Goal: Find contact information: Find contact information

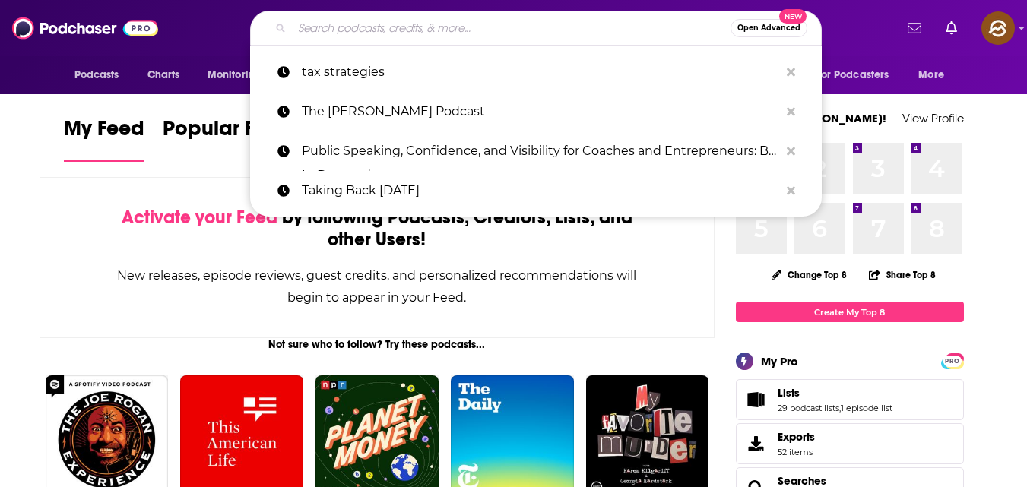
click at [373, 31] on input "Search podcasts, credits, & more..." at bounding box center [511, 28] width 439 height 24
paste input "Wealth building"
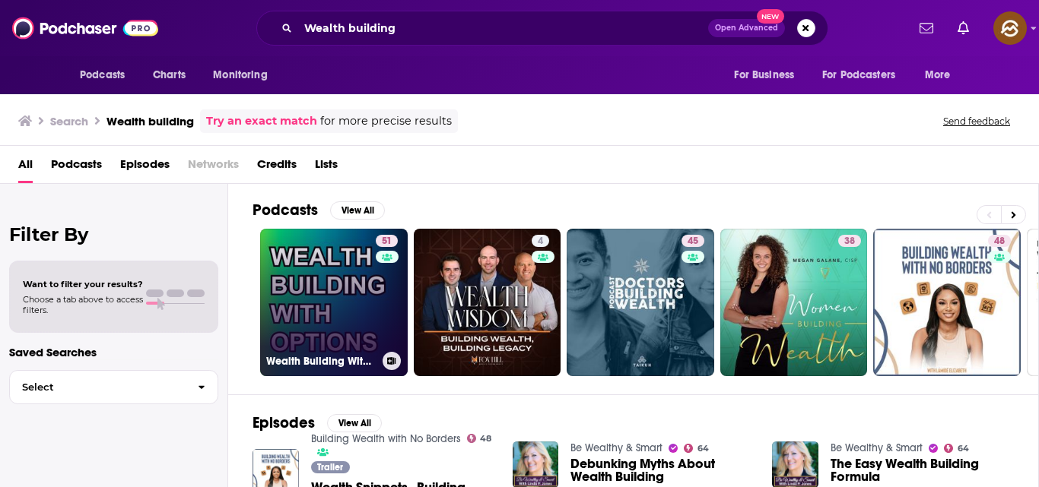
scroll to position [173, 0]
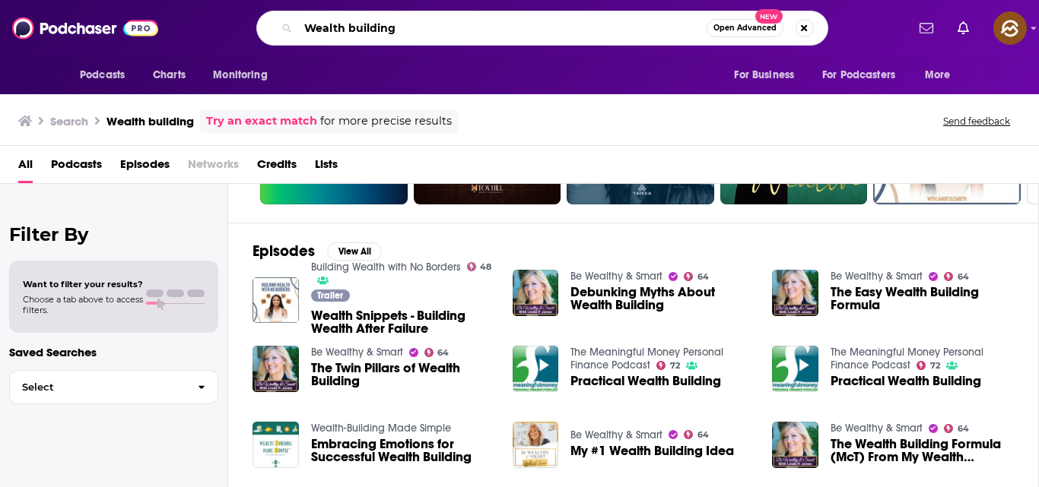
click at [522, 30] on input "Wealth building" at bounding box center [502, 28] width 408 height 24
type input "W"
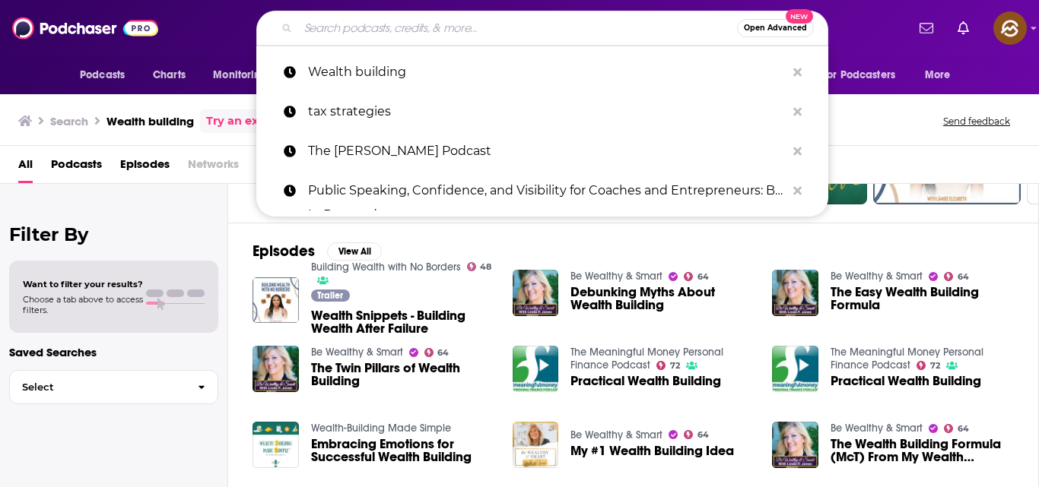
paste input "The Money Guy Show"
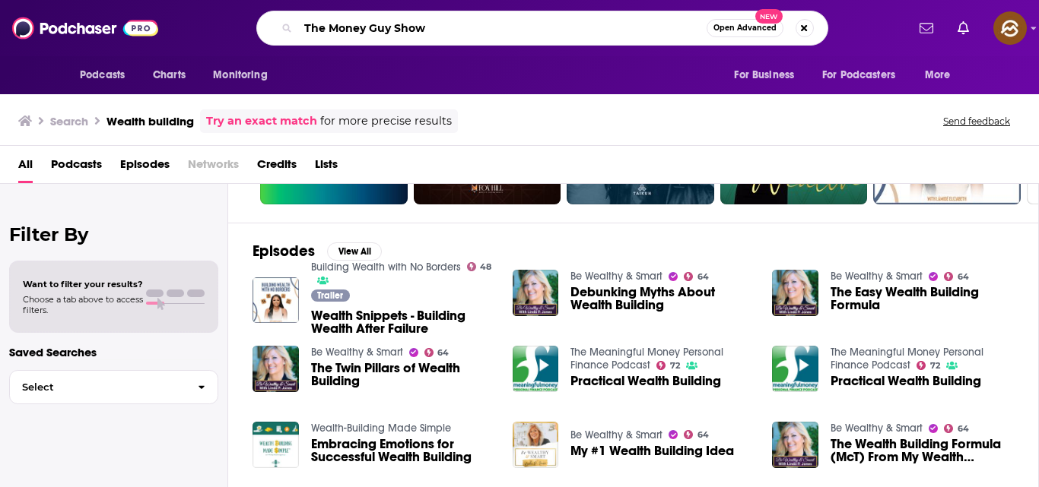
type input "The Money Guy Show"
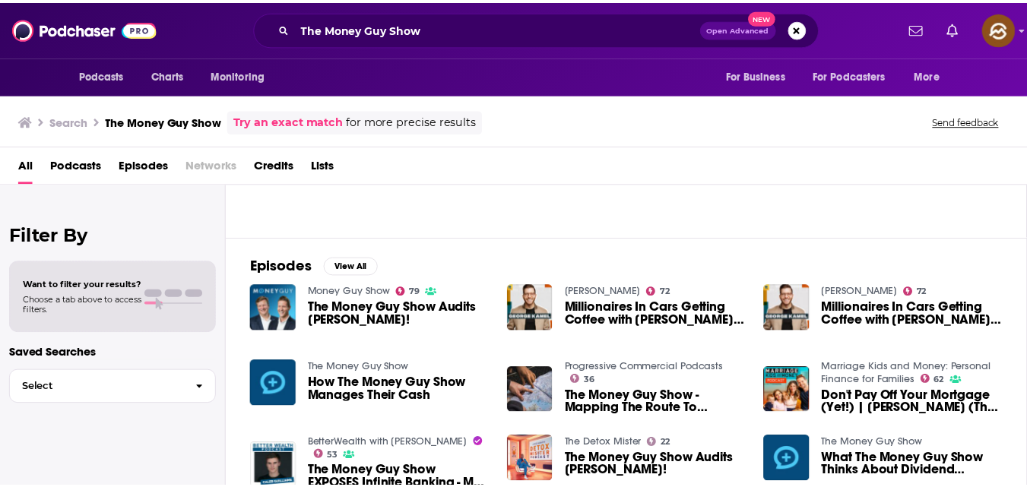
scroll to position [160, 0]
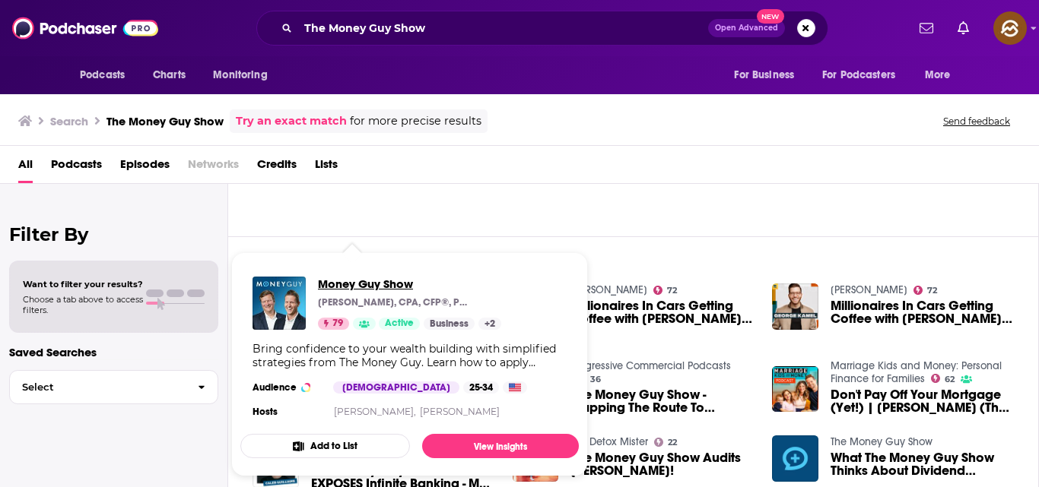
click at [344, 291] on span "Money Guy Show" at bounding box center [409, 284] width 183 height 14
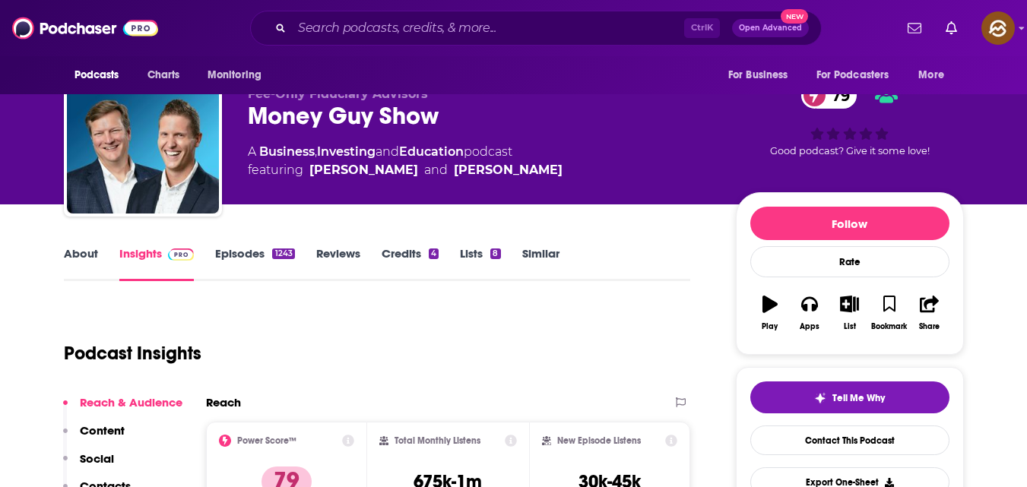
scroll to position [45, 0]
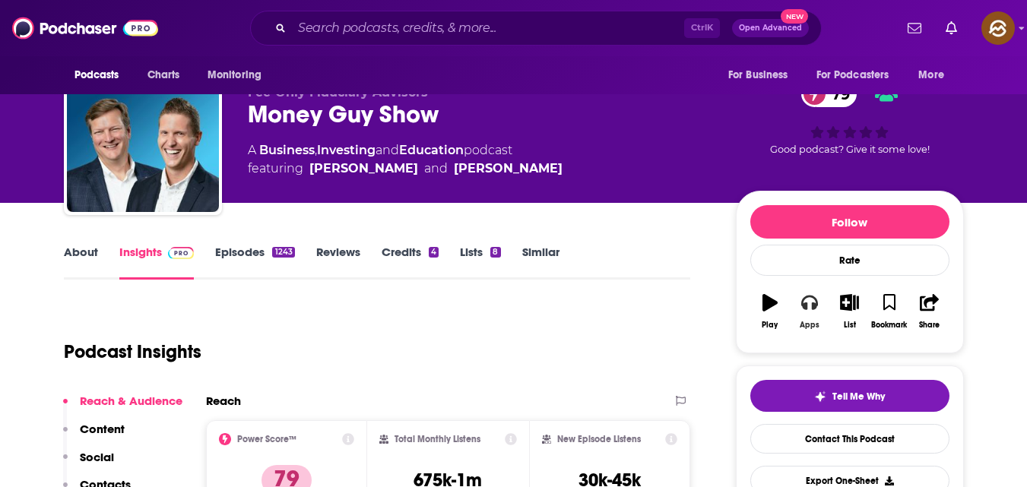
click at [806, 307] on icon "button" at bounding box center [810, 303] width 17 height 15
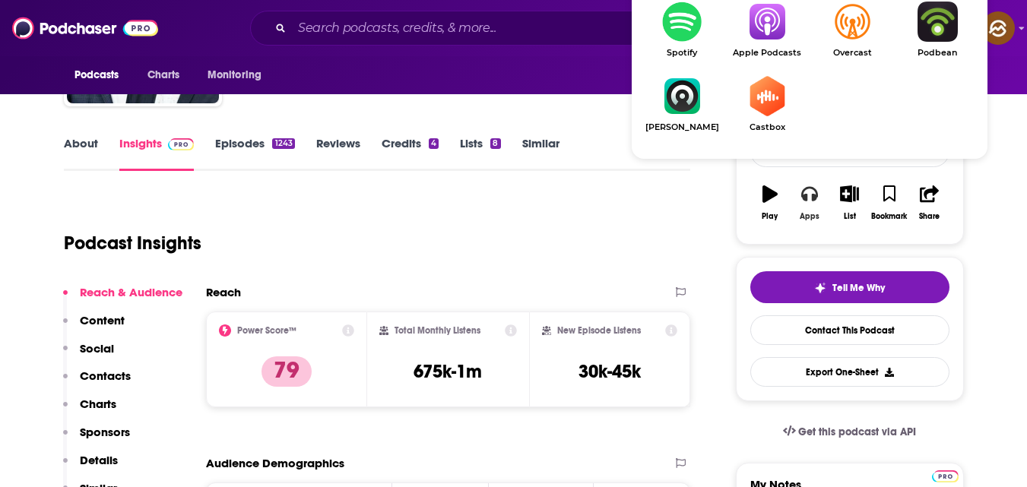
scroll to position [154, 0]
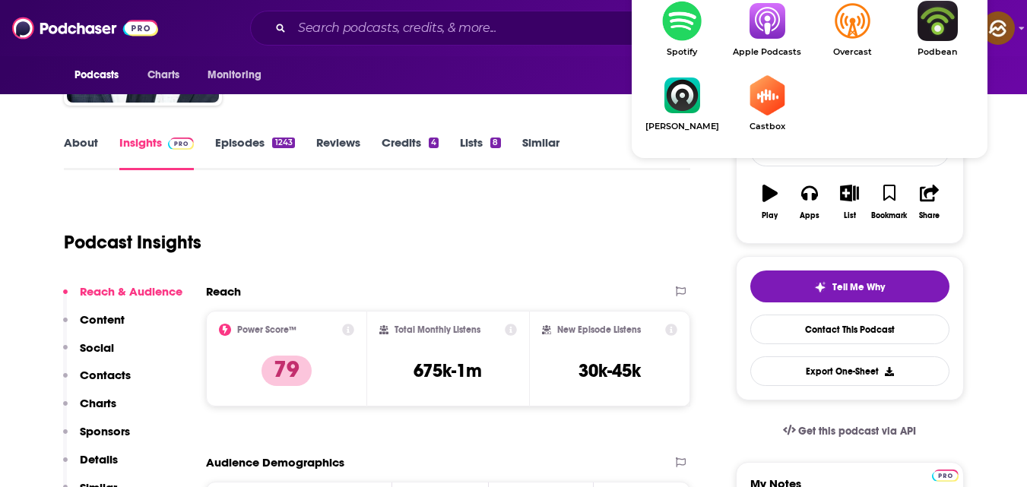
click at [764, 21] on img "Show Listen On dropdown" at bounding box center [767, 21] width 85 height 40
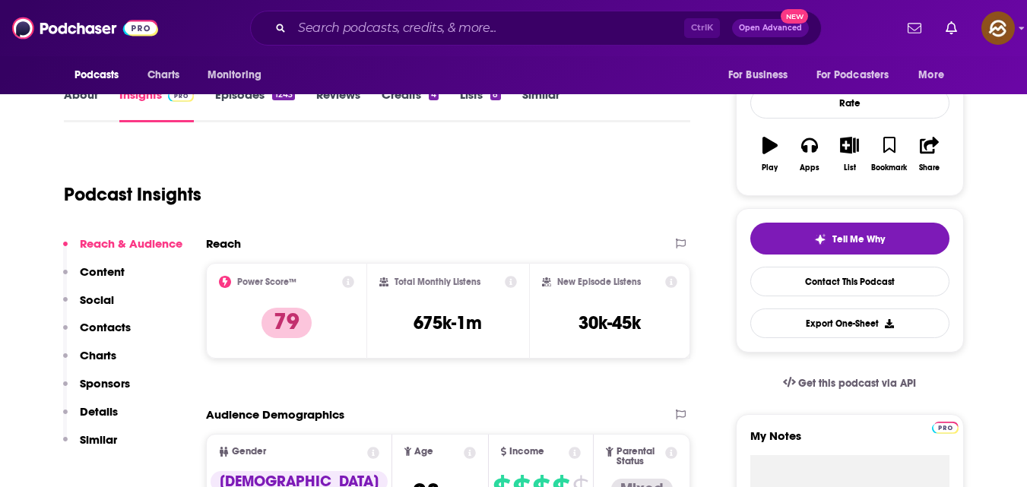
scroll to position [203, 0]
click at [786, 286] on link "Contact This Podcast" at bounding box center [850, 281] width 199 height 30
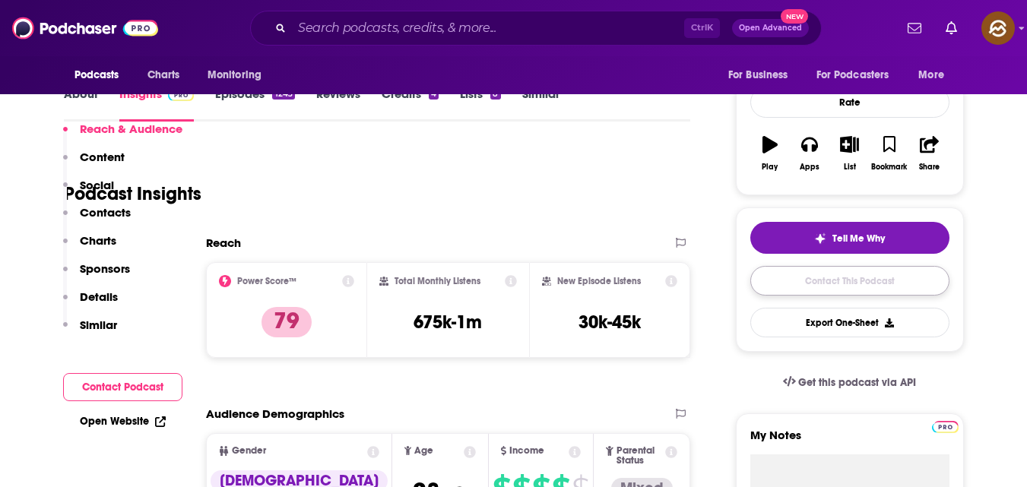
scroll to position [1583, 0]
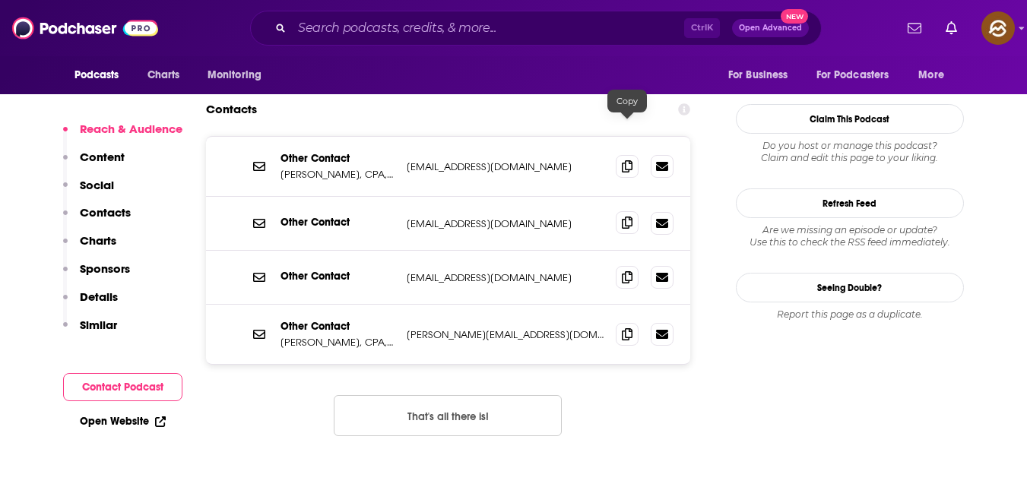
click at [624, 217] on icon at bounding box center [627, 223] width 11 height 12
click at [437, 32] on input "Search podcasts, credits, & more..." at bounding box center [488, 28] width 392 height 24
paste input "Afford Anything"
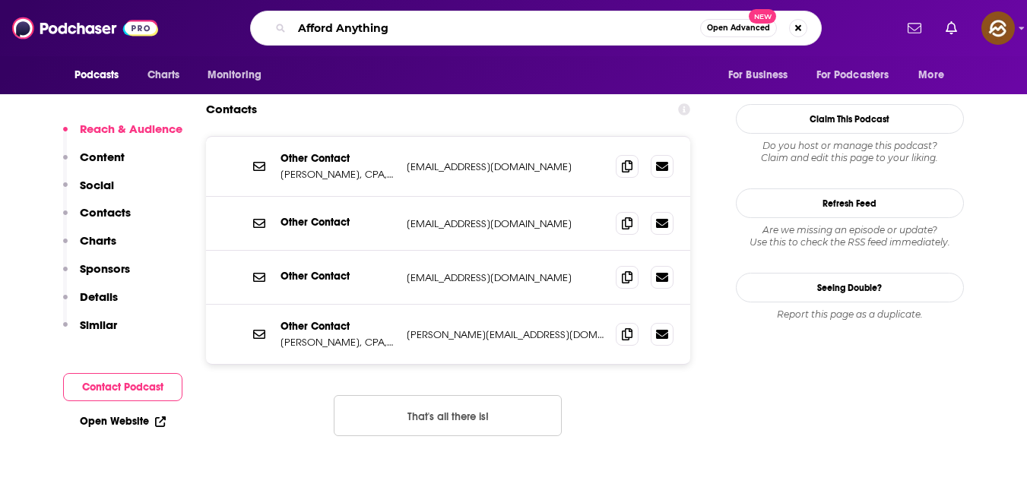
type input "Afford Anything"
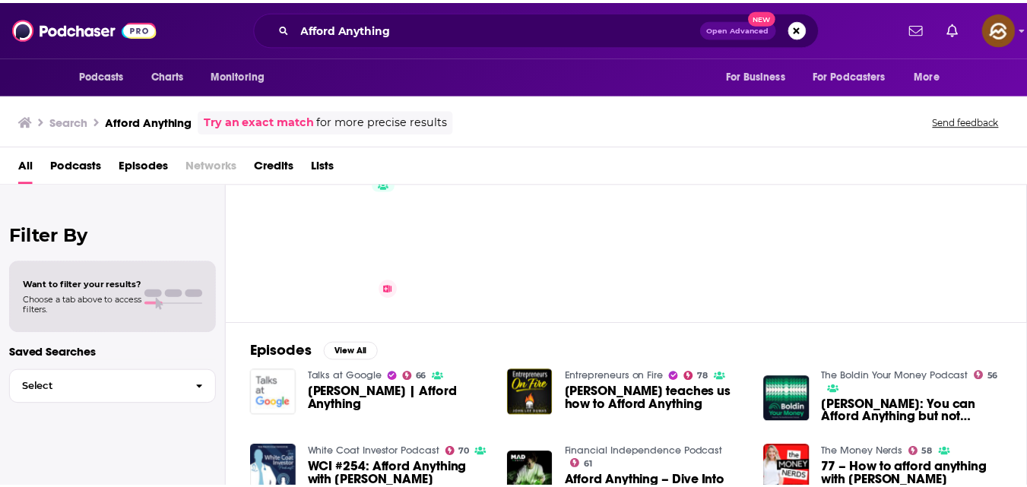
scroll to position [75, 0]
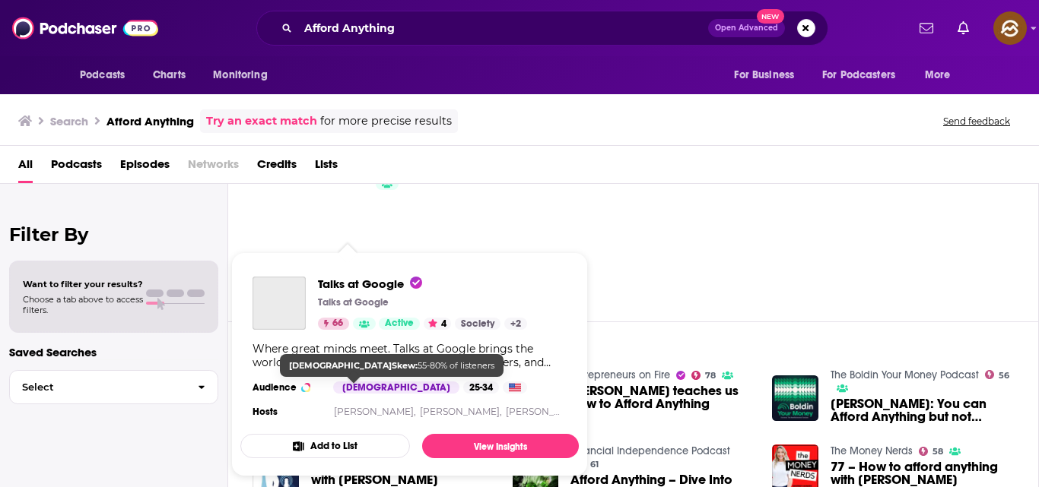
click at [337, 383] on div "[DEMOGRAPHIC_DATA]" at bounding box center [396, 388] width 126 height 12
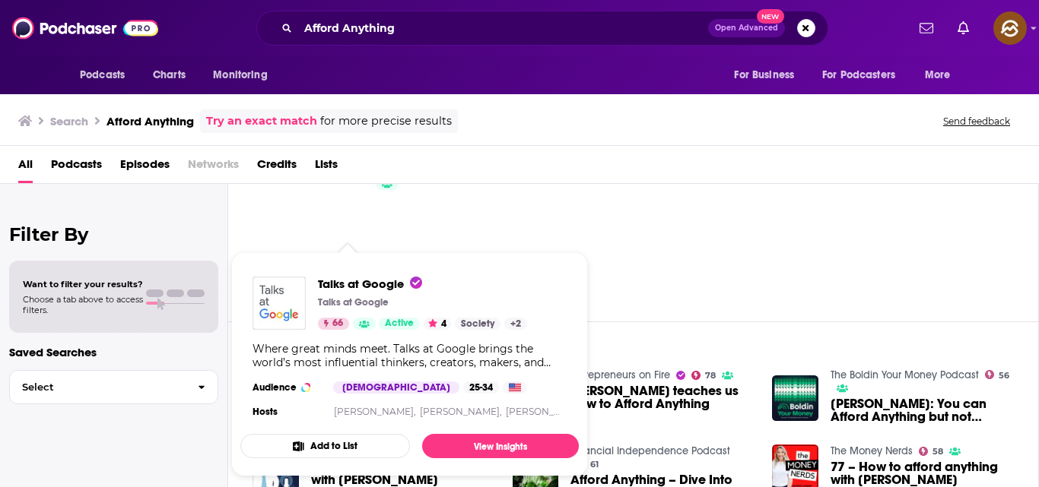
click at [356, 294] on div "Talks at Google Talks at Google 66 Active 4 Society + 2" at bounding box center [422, 303] width 209 height 53
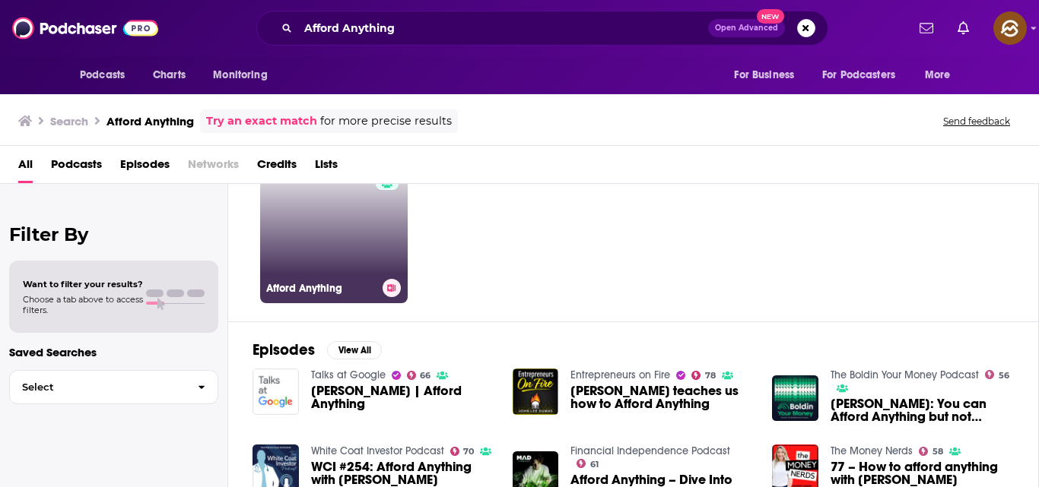
click at [356, 214] on link "74 Afford Anything" at bounding box center [334, 230] width 148 height 148
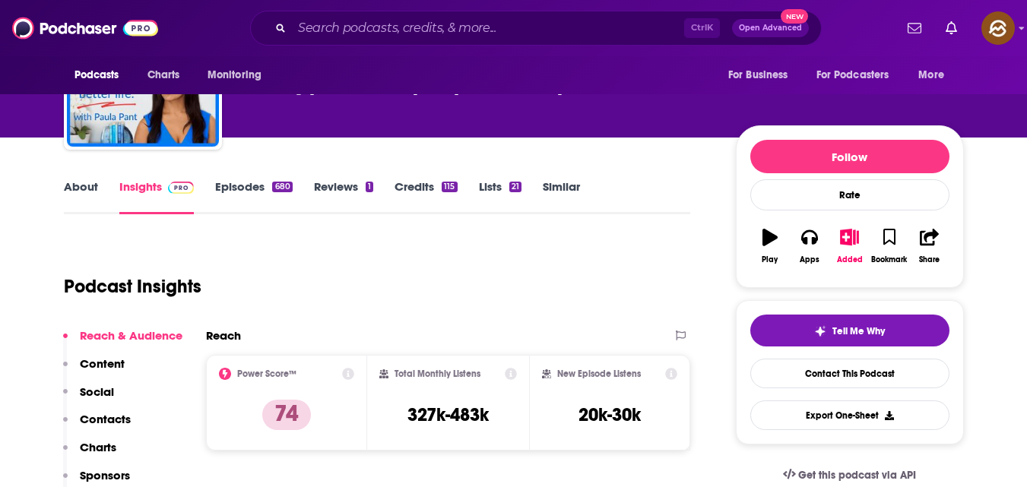
scroll to position [117, 0]
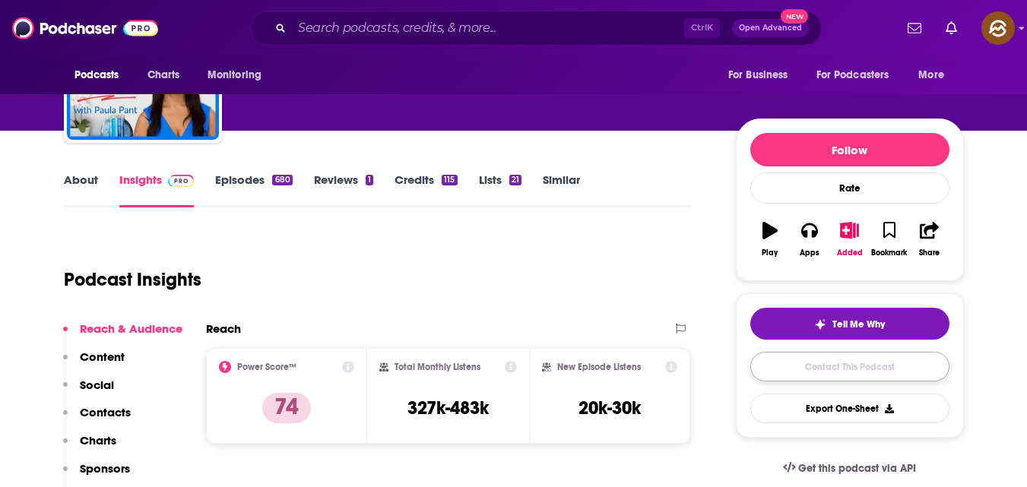
click at [872, 369] on link "Contact This Podcast" at bounding box center [850, 367] width 199 height 30
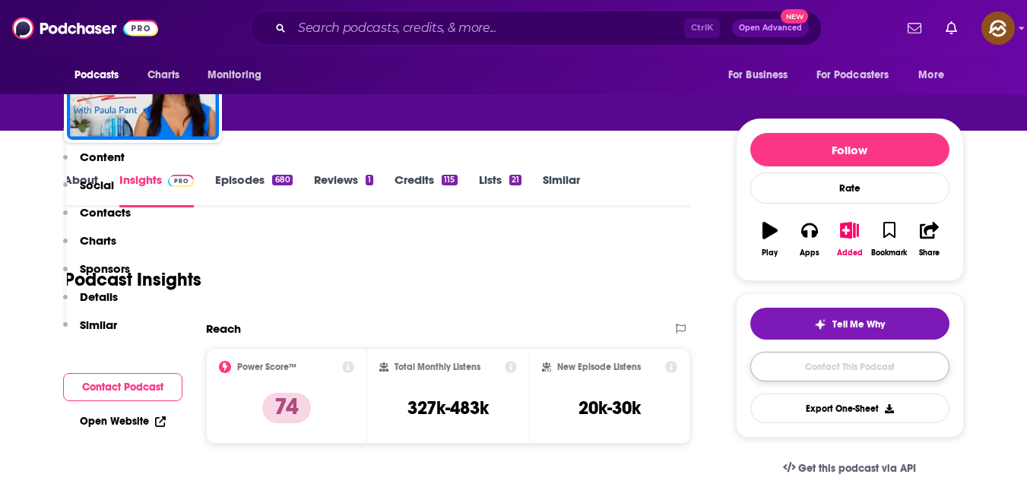
scroll to position [1497, 0]
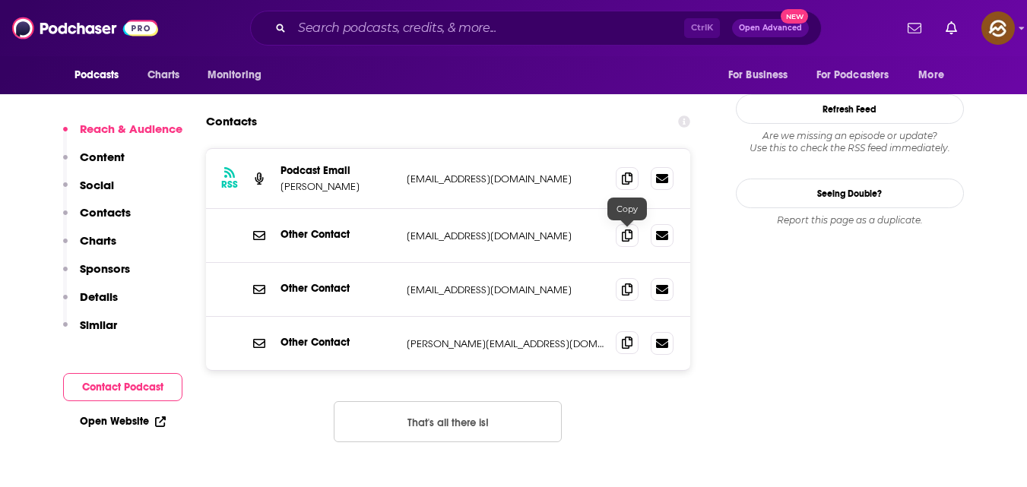
click at [625, 337] on icon at bounding box center [627, 343] width 11 height 12
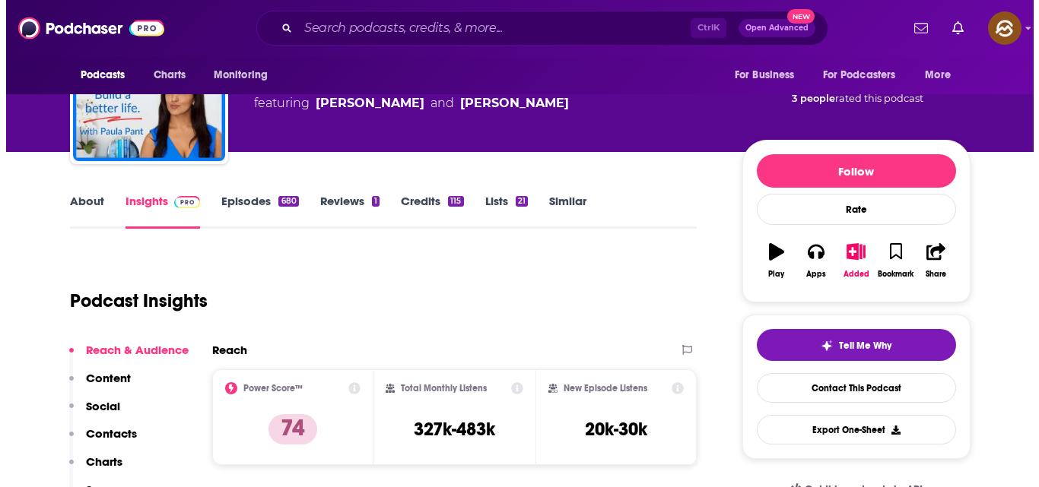
scroll to position [0, 0]
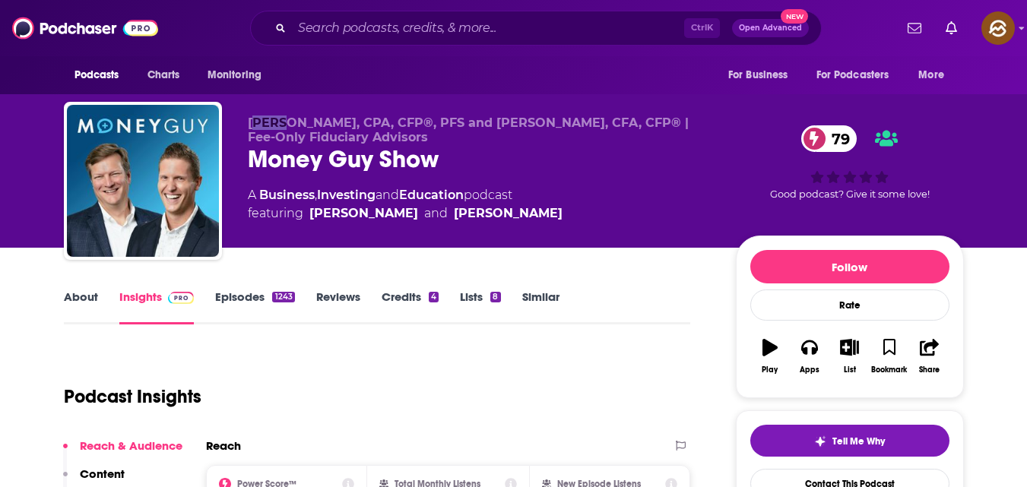
drag, startPoint x: 255, startPoint y: 118, endPoint x: 286, endPoint y: 119, distance: 31.2
click at [286, 119] on span "[PERSON_NAME], CPA, CFP®, PFS and [PERSON_NAME], CFA, CFP® | Fee-Only Fiduciary…" at bounding box center [468, 130] width 441 height 29
drag, startPoint x: 251, startPoint y: 118, endPoint x: 335, endPoint y: 125, distance: 84.0
click at [335, 125] on span "[PERSON_NAME], CPA, CFP®, PFS and [PERSON_NAME], CFA, CFP® | Fee-Only Fiduciary…" at bounding box center [468, 130] width 441 height 29
copy span "[PERSON_NAME]"
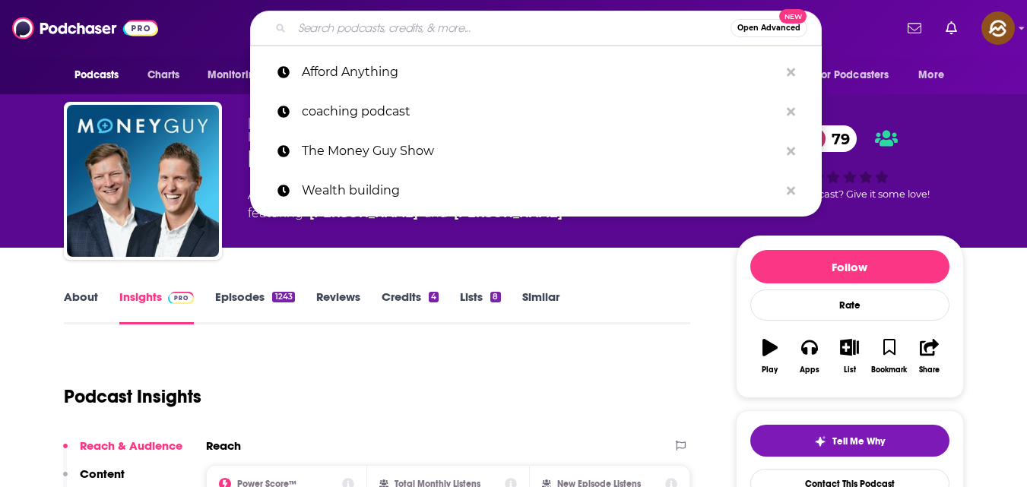
click at [357, 21] on input "Search podcasts, credits, & more..." at bounding box center [511, 28] width 439 height 24
paste input "Journey to Launch"
type input "Journey to Launch"
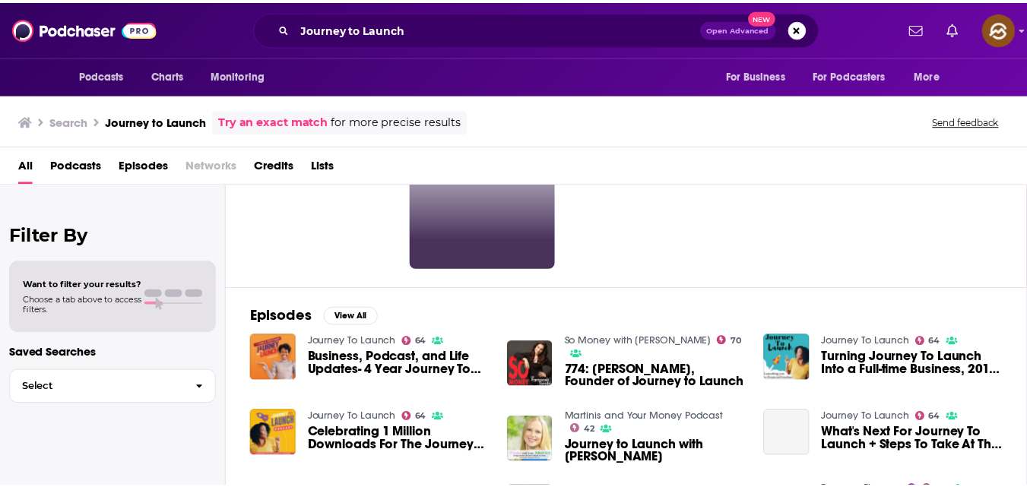
scroll to position [106, 0]
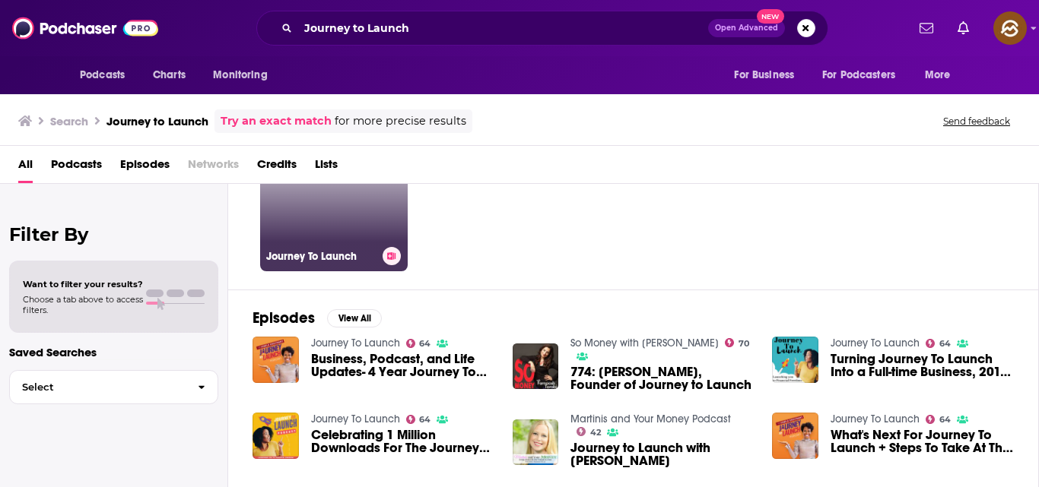
click at [342, 230] on link "64 Journey To Launch" at bounding box center [334, 198] width 148 height 148
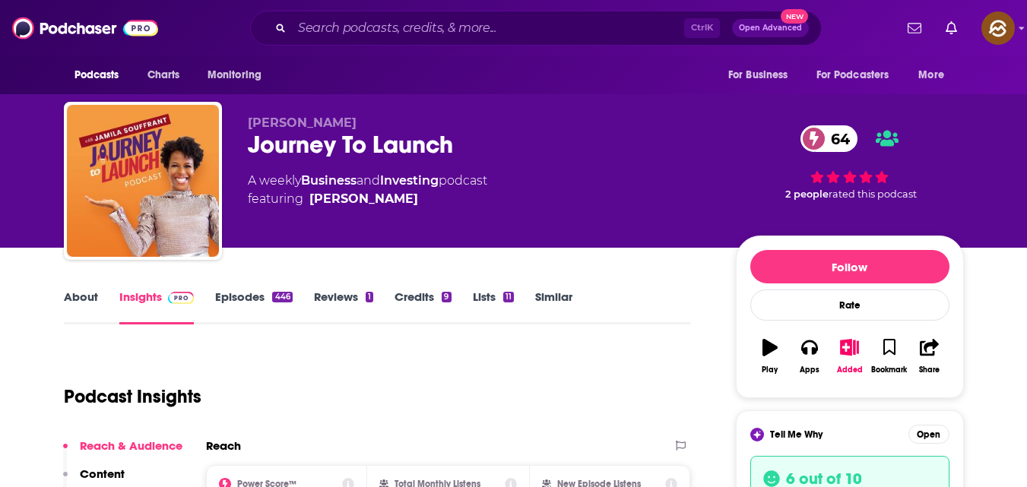
drag, startPoint x: 251, startPoint y: 119, endPoint x: 360, endPoint y: 123, distance: 109.6
click at [360, 123] on p "[PERSON_NAME]" at bounding box center [480, 123] width 464 height 14
copy span "[PERSON_NAME]"
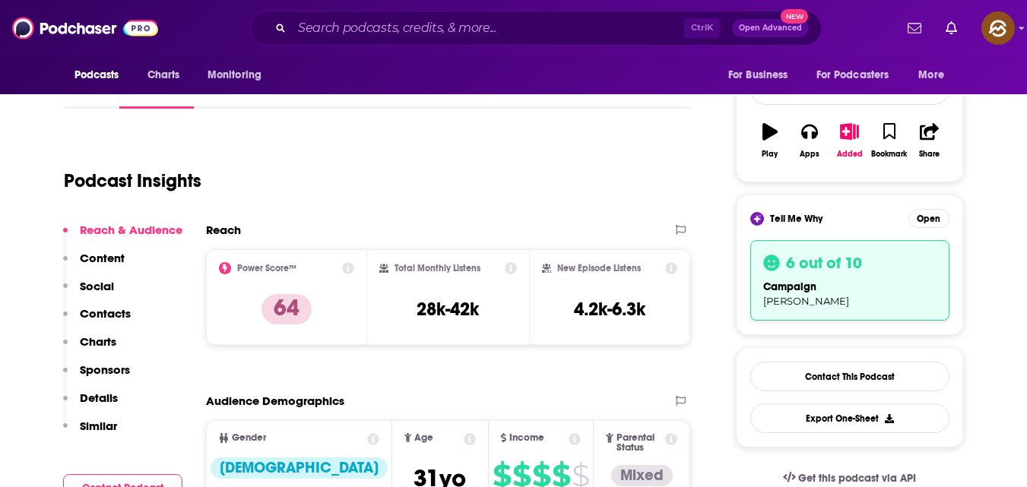
scroll to position [217, 0]
click at [863, 373] on link "Contact This Podcast" at bounding box center [850, 376] width 199 height 30
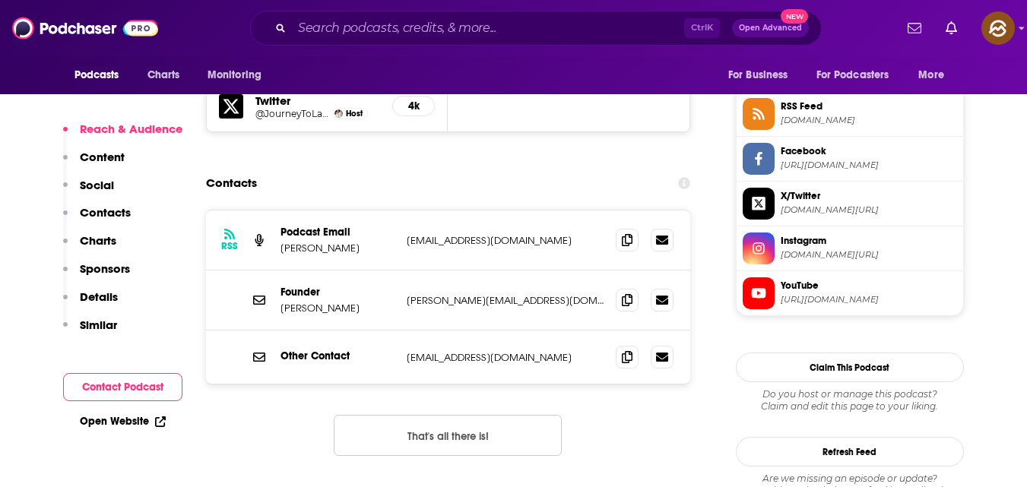
scroll to position [1491, 0]
click at [626, 234] on icon at bounding box center [627, 240] width 11 height 12
click at [576, 271] on div "Founder [PERSON_NAME] [PERSON_NAME][EMAIL_ADDRESS][DOMAIN_NAME] [PERSON_NAME][E…" at bounding box center [448, 301] width 485 height 60
drag, startPoint x: 220, startPoint y: 2, endPoint x: 576, endPoint y: 252, distance: 435.7
click at [576, 271] on div "Founder [PERSON_NAME] [PERSON_NAME][EMAIL_ADDRESS][DOMAIN_NAME] [PERSON_NAME][E…" at bounding box center [448, 301] width 485 height 60
